Goal: Navigation & Orientation: Find specific page/section

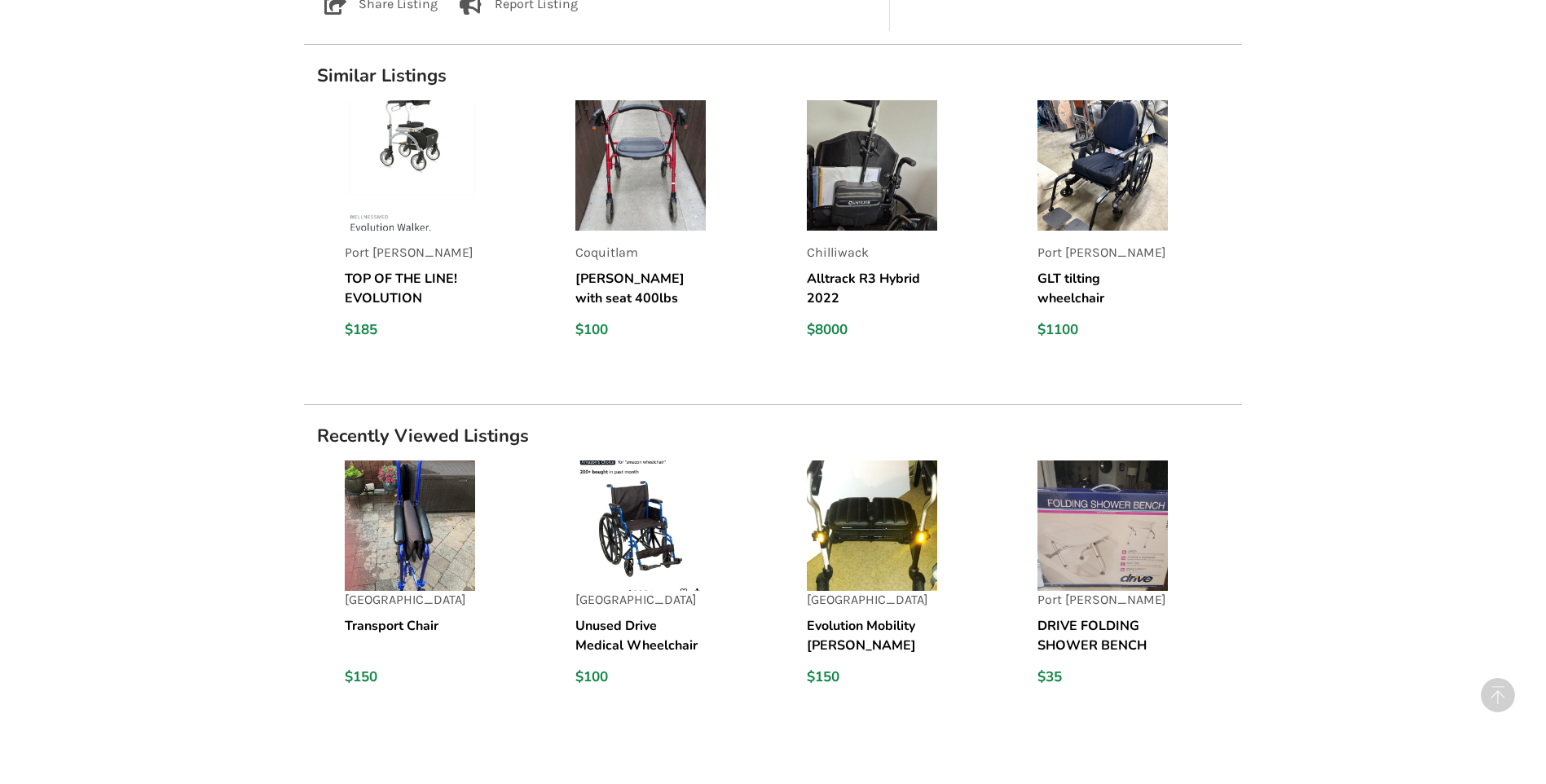
scroll to position [1711, 0]
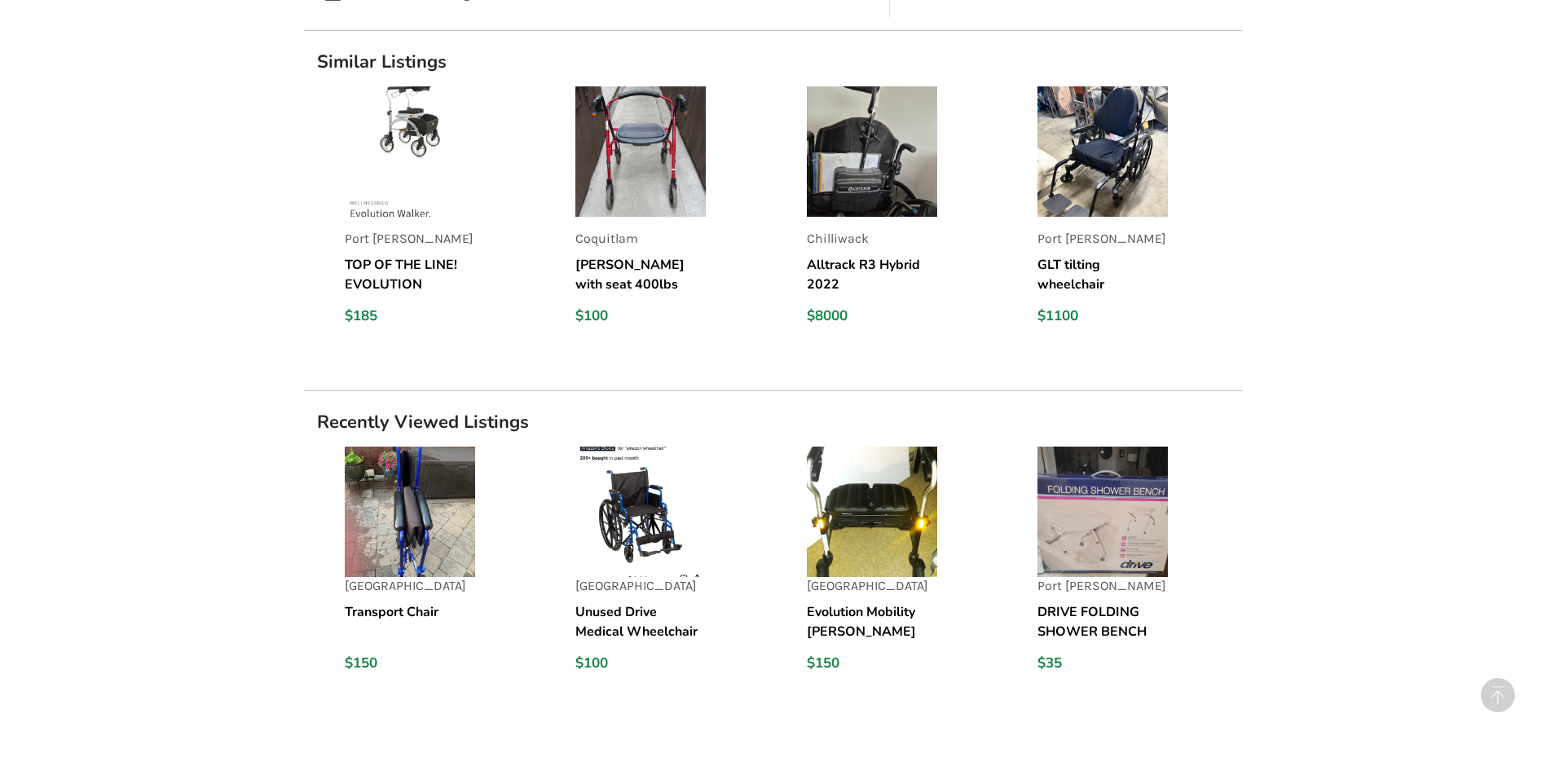
click at [633, 516] on img at bounding box center [640, 511] width 130 height 130
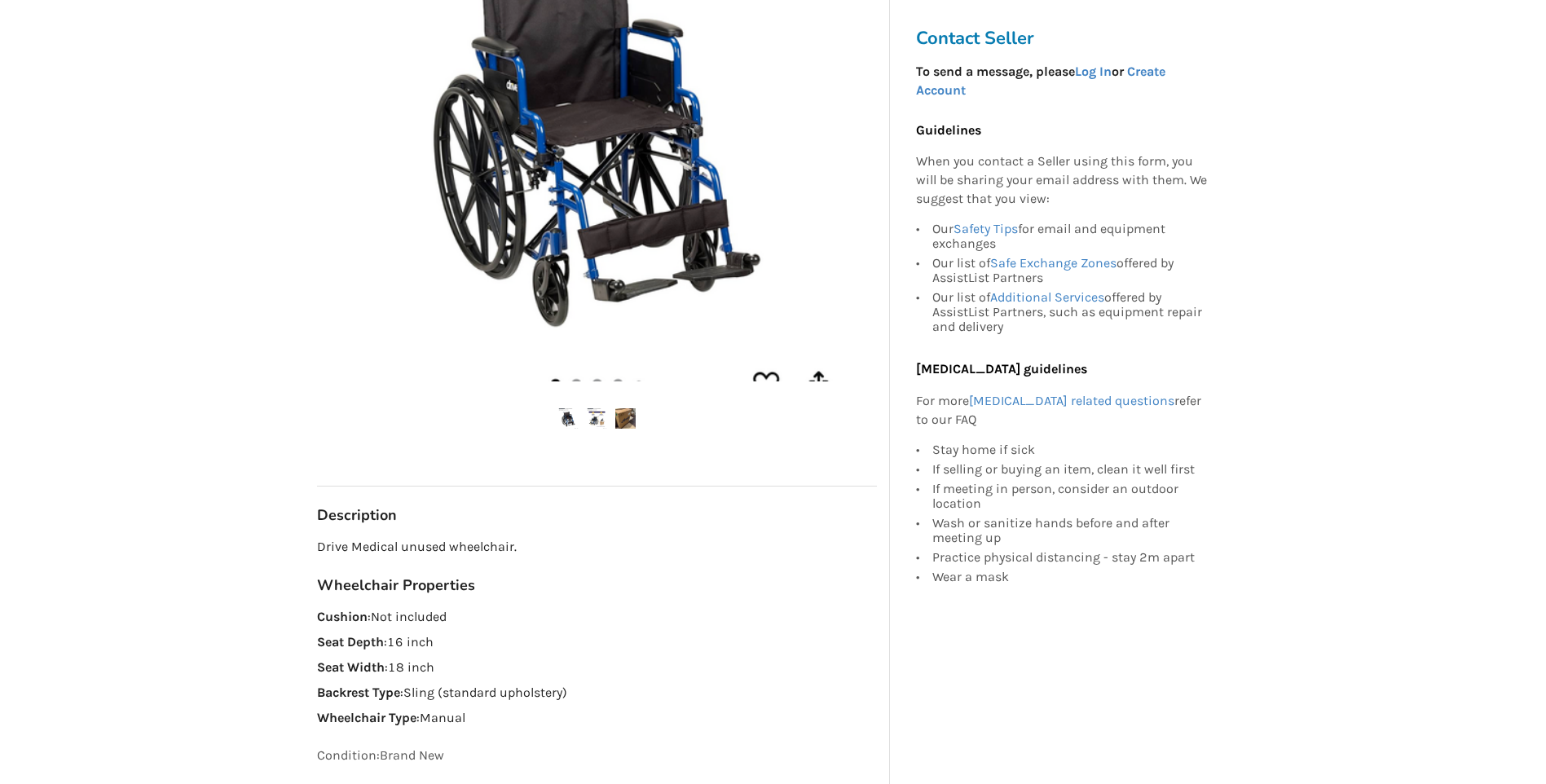
scroll to position [489, 0]
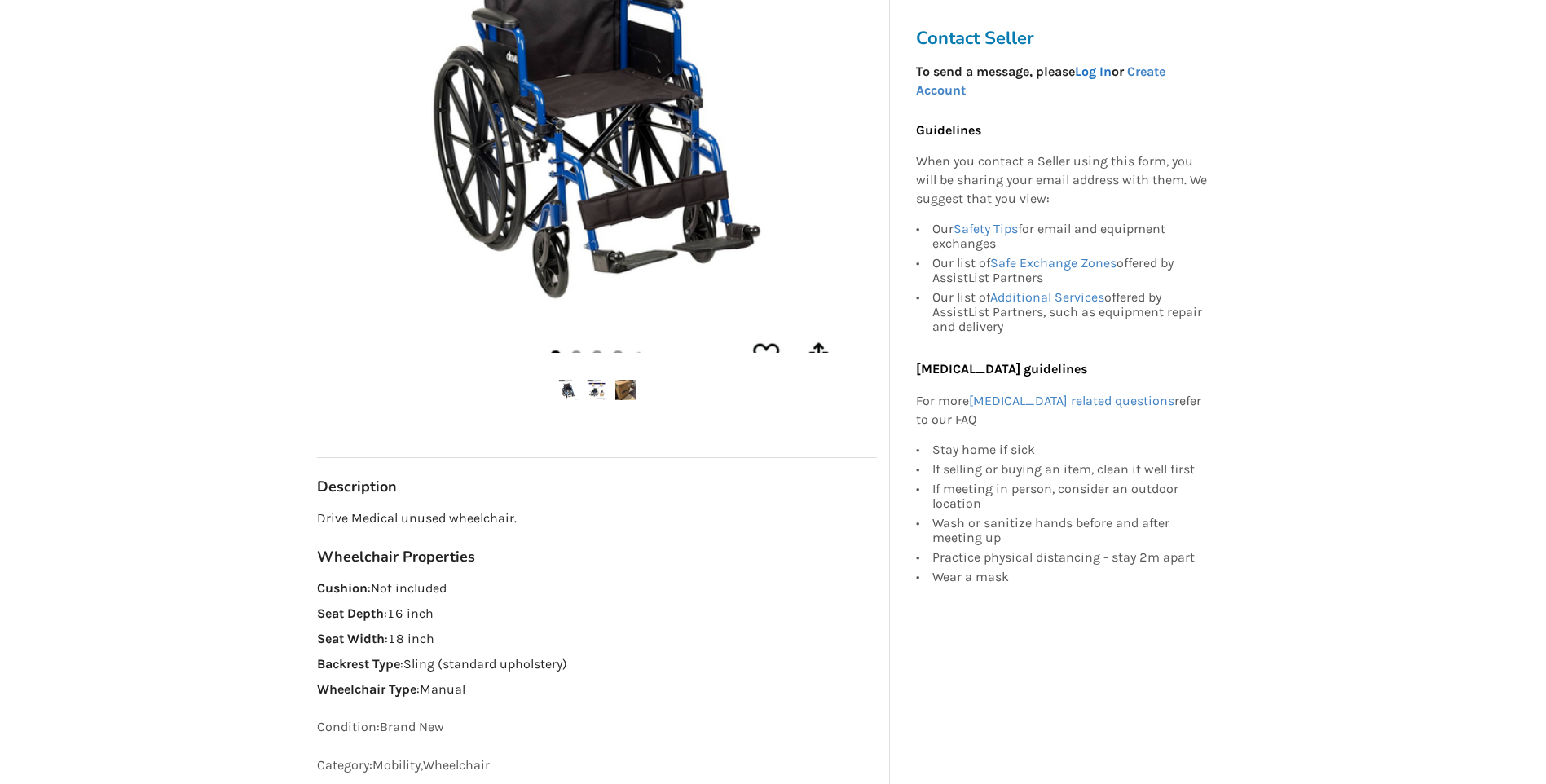
click at [1090, 72] on link "Log In" at bounding box center [1093, 71] width 37 height 16
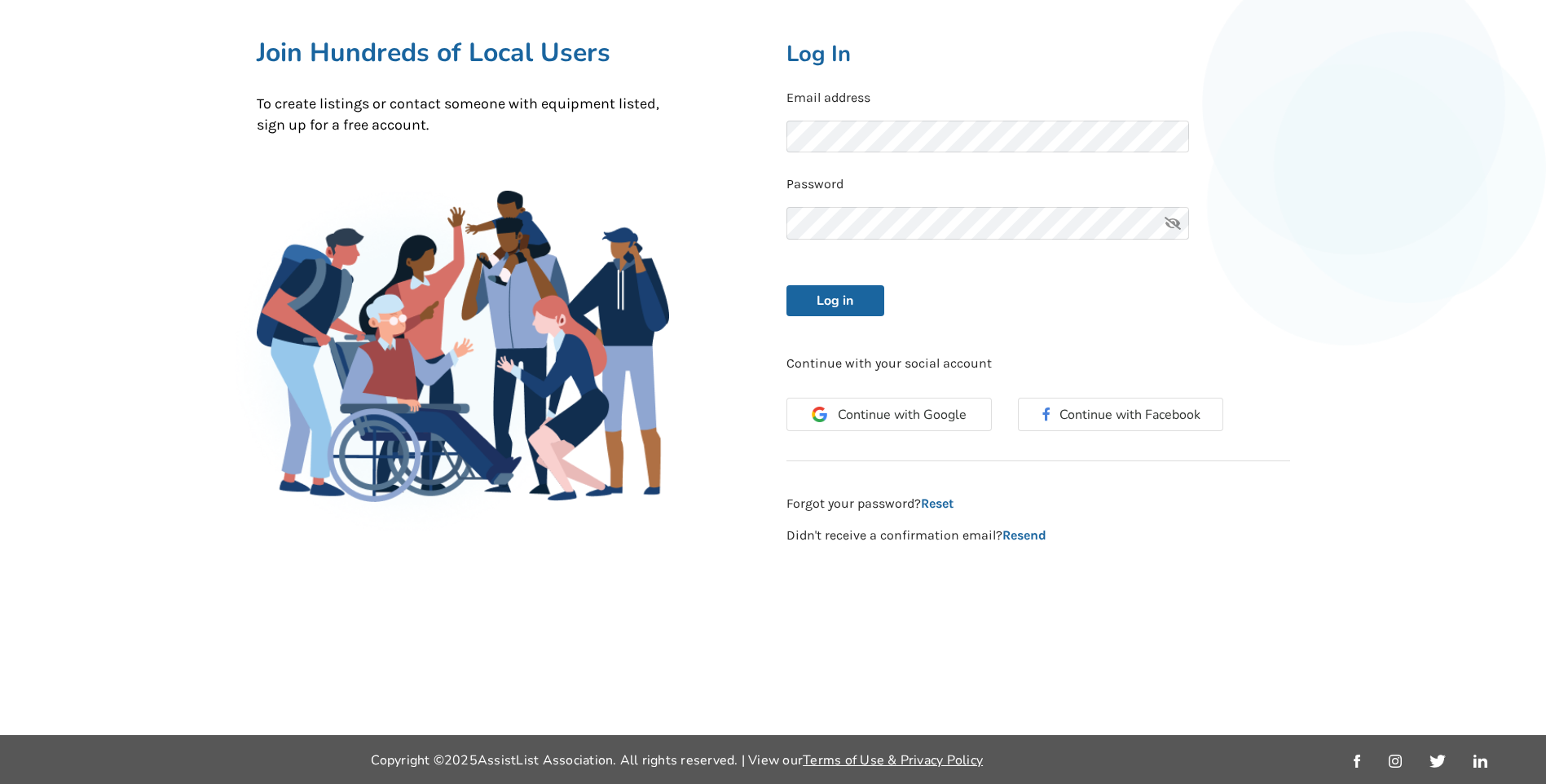
scroll to position [135, 0]
